Goal: Task Accomplishment & Management: Complete application form

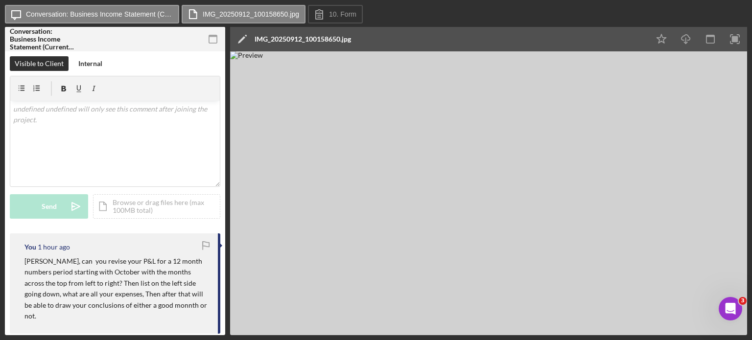
click at [715, 89] on img at bounding box center [488, 193] width 517 height 284
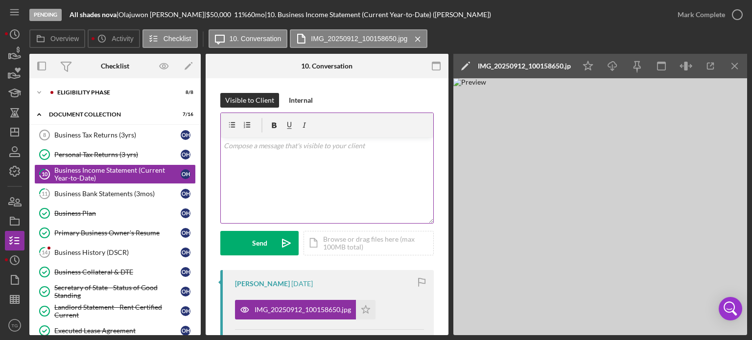
scroll to position [49, 0]
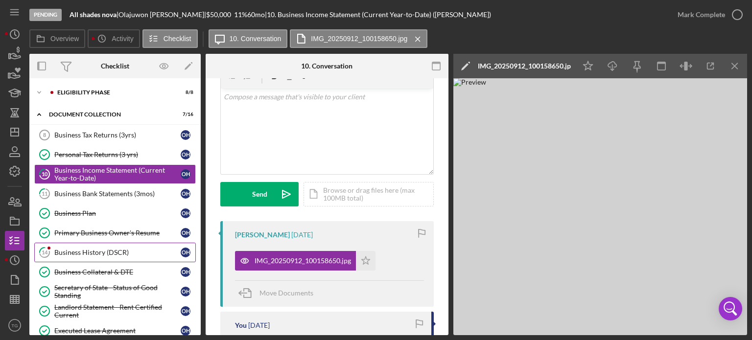
click at [81, 249] on div "Business History (DSCR)" at bounding box center [117, 253] width 126 height 8
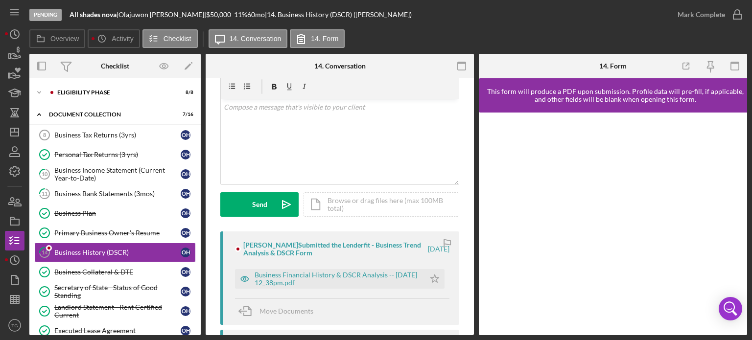
scroll to position [98, 0]
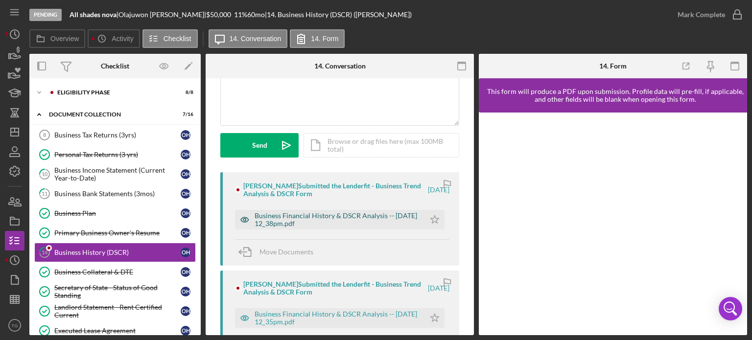
click at [344, 221] on div "Business Financial History & DSCR Analysis -- [DATE] 12_38pm.pdf" at bounding box center [337, 220] width 165 height 16
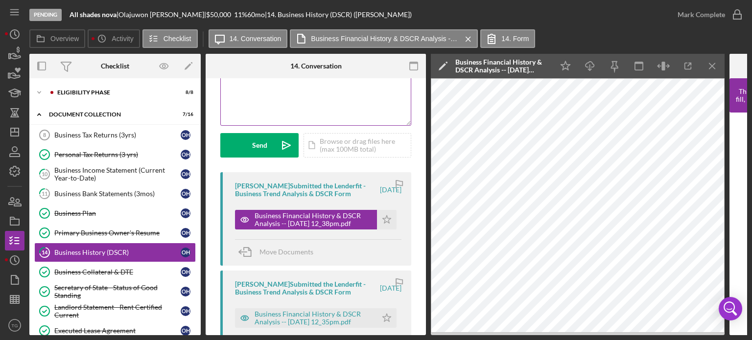
scroll to position [0, 0]
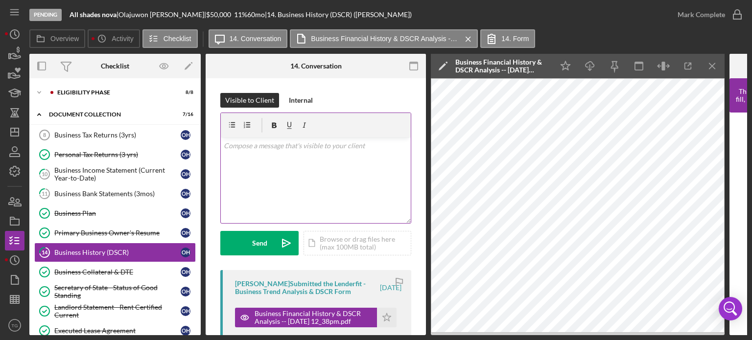
click at [238, 145] on p at bounding box center [316, 145] width 185 height 11
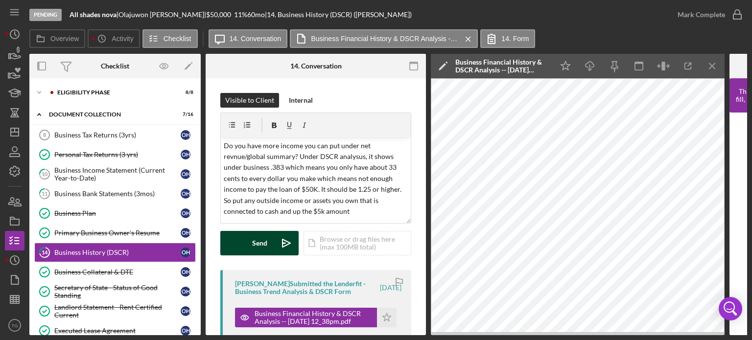
click at [258, 243] on div "Send" at bounding box center [259, 243] width 15 height 24
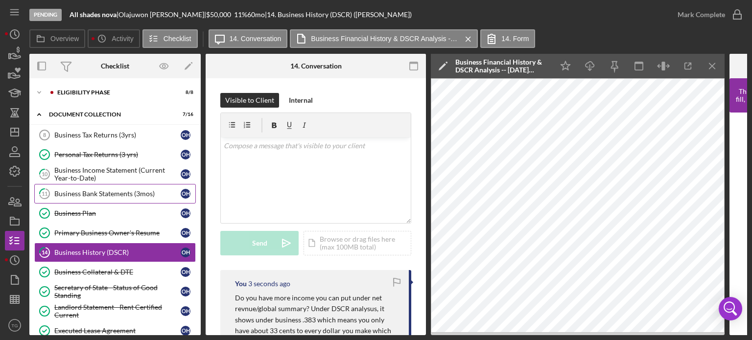
click at [111, 190] on div "Business Bank Statements (3mos)" at bounding box center [117, 194] width 126 height 8
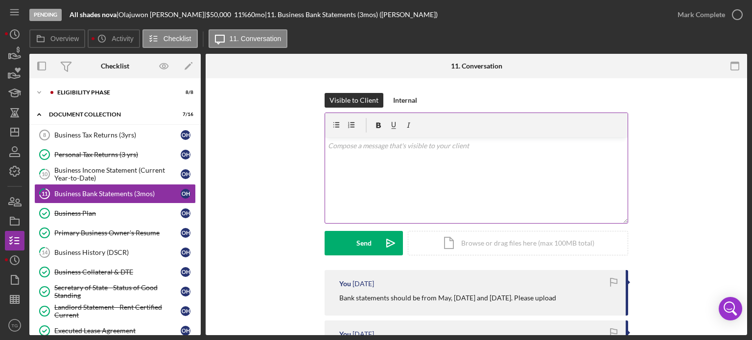
click at [364, 145] on p at bounding box center [476, 145] width 297 height 11
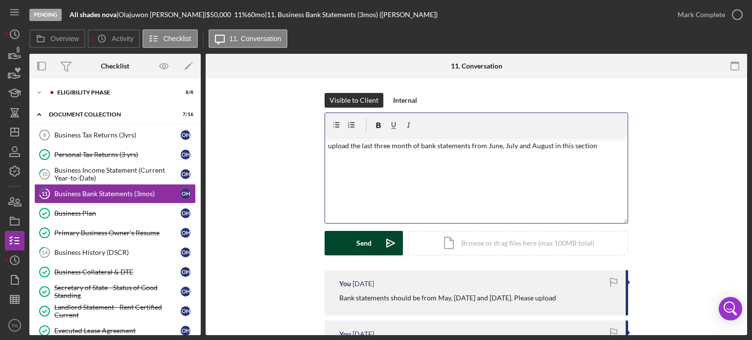
click at [347, 242] on button "Send Icon/icon-invite-send" at bounding box center [364, 243] width 78 height 24
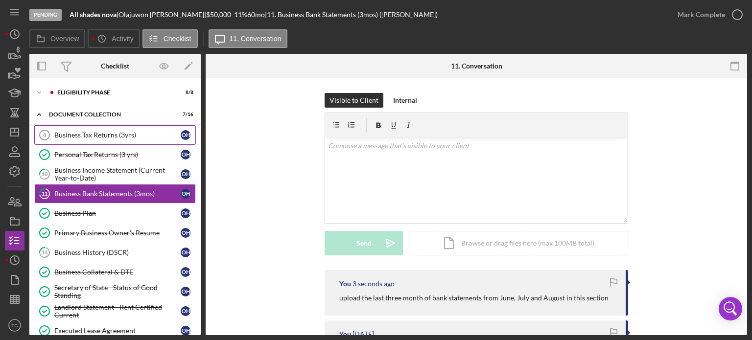
click at [128, 135] on div "Business Tax Returns (3yrs)" at bounding box center [117, 135] width 126 height 8
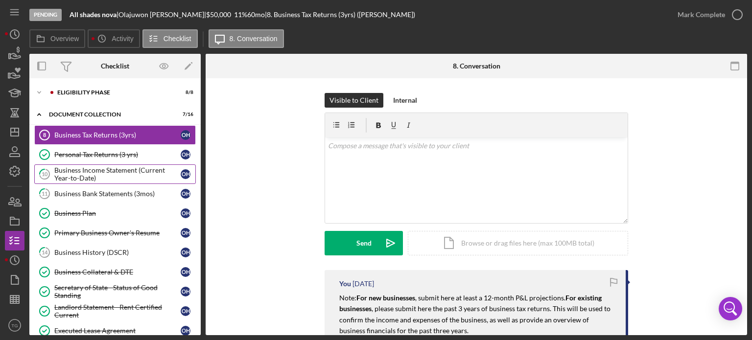
click at [118, 169] on div "Business Income Statement (Current Year-to-Date)" at bounding box center [117, 174] width 126 height 16
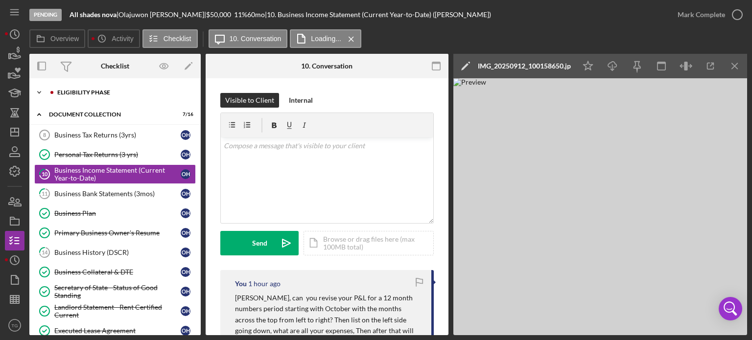
click at [94, 96] on div "Icon/Expander Eligibility Phase 8 / 8" at bounding box center [114, 93] width 171 height 20
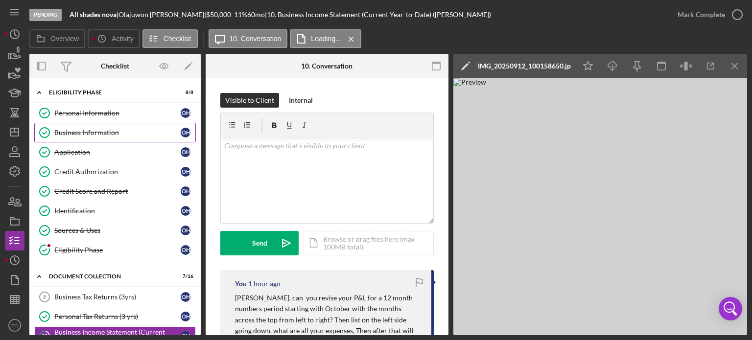
click at [110, 133] on div "Business Information" at bounding box center [117, 133] width 126 height 8
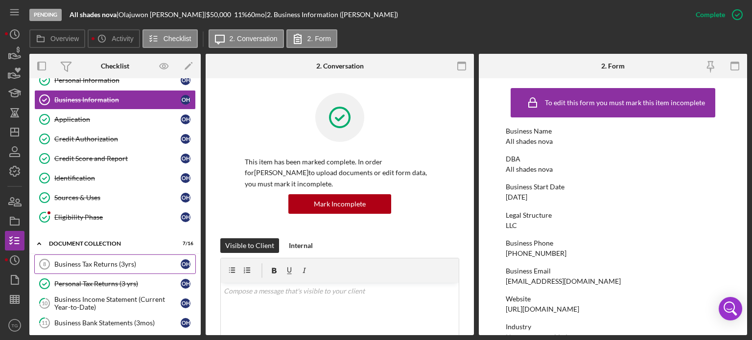
scroll to position [98, 0]
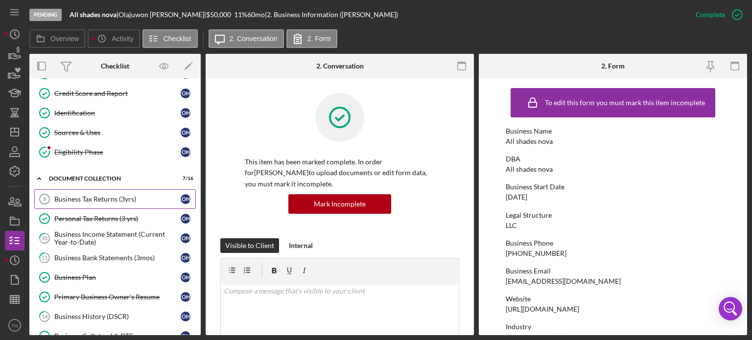
click at [106, 198] on div "Business Tax Returns (3yrs)" at bounding box center [117, 199] width 126 height 8
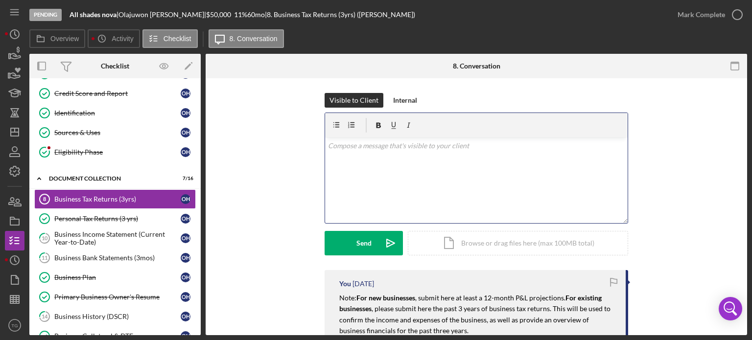
click at [354, 162] on div "v Color teal Color pink Remove color Add row above Add row below Add column bef…" at bounding box center [476, 181] width 302 height 86
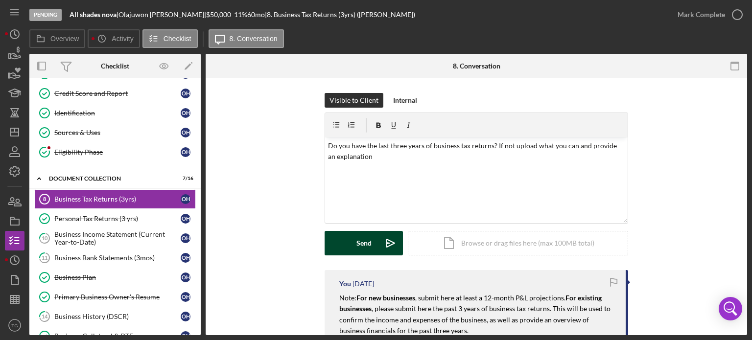
click at [364, 236] on div "Send" at bounding box center [363, 243] width 15 height 24
